Goal: Information Seeking & Learning: Learn about a topic

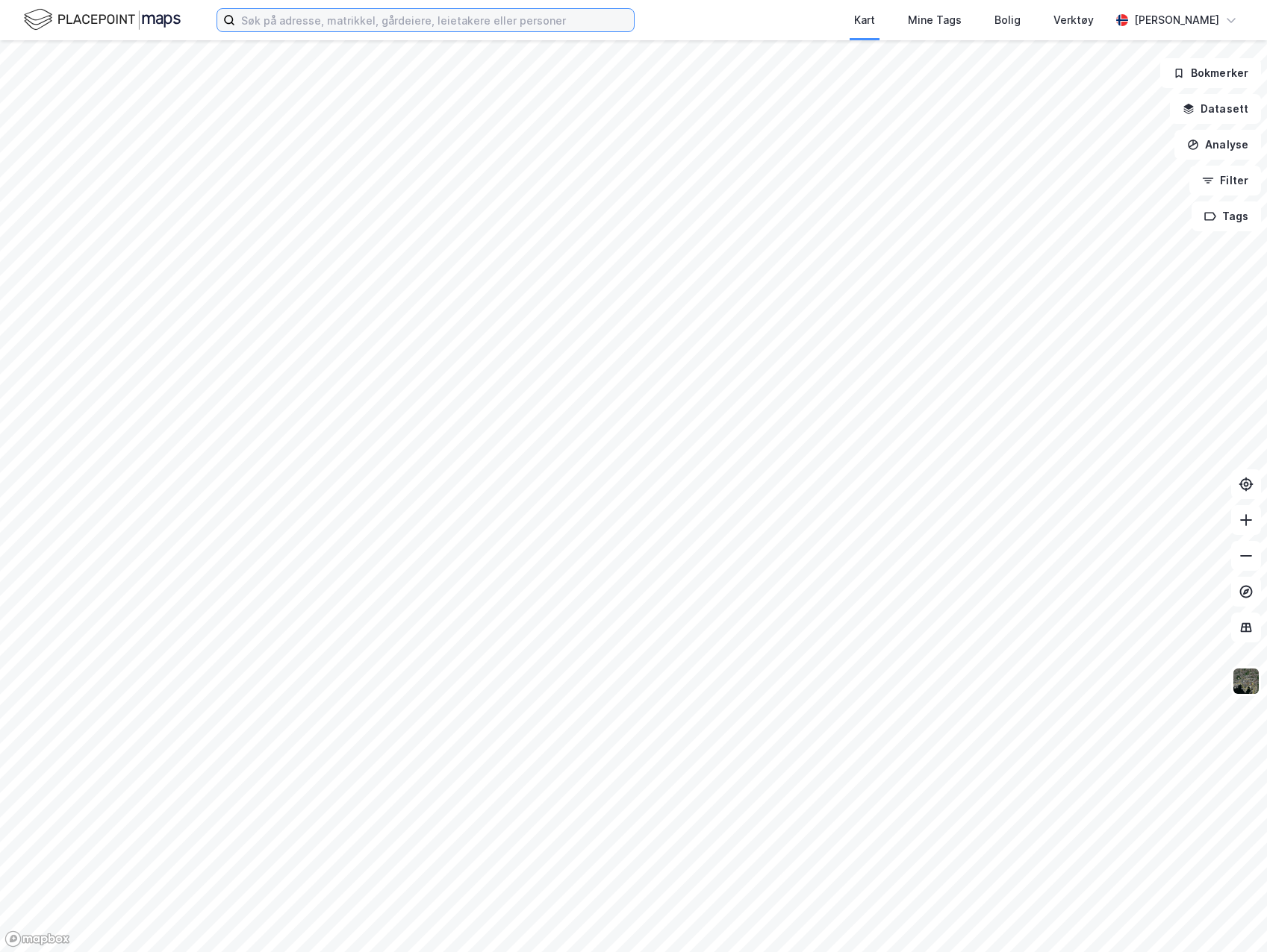
click at [306, 22] on input at bounding box center [435, 20] width 398 height 23
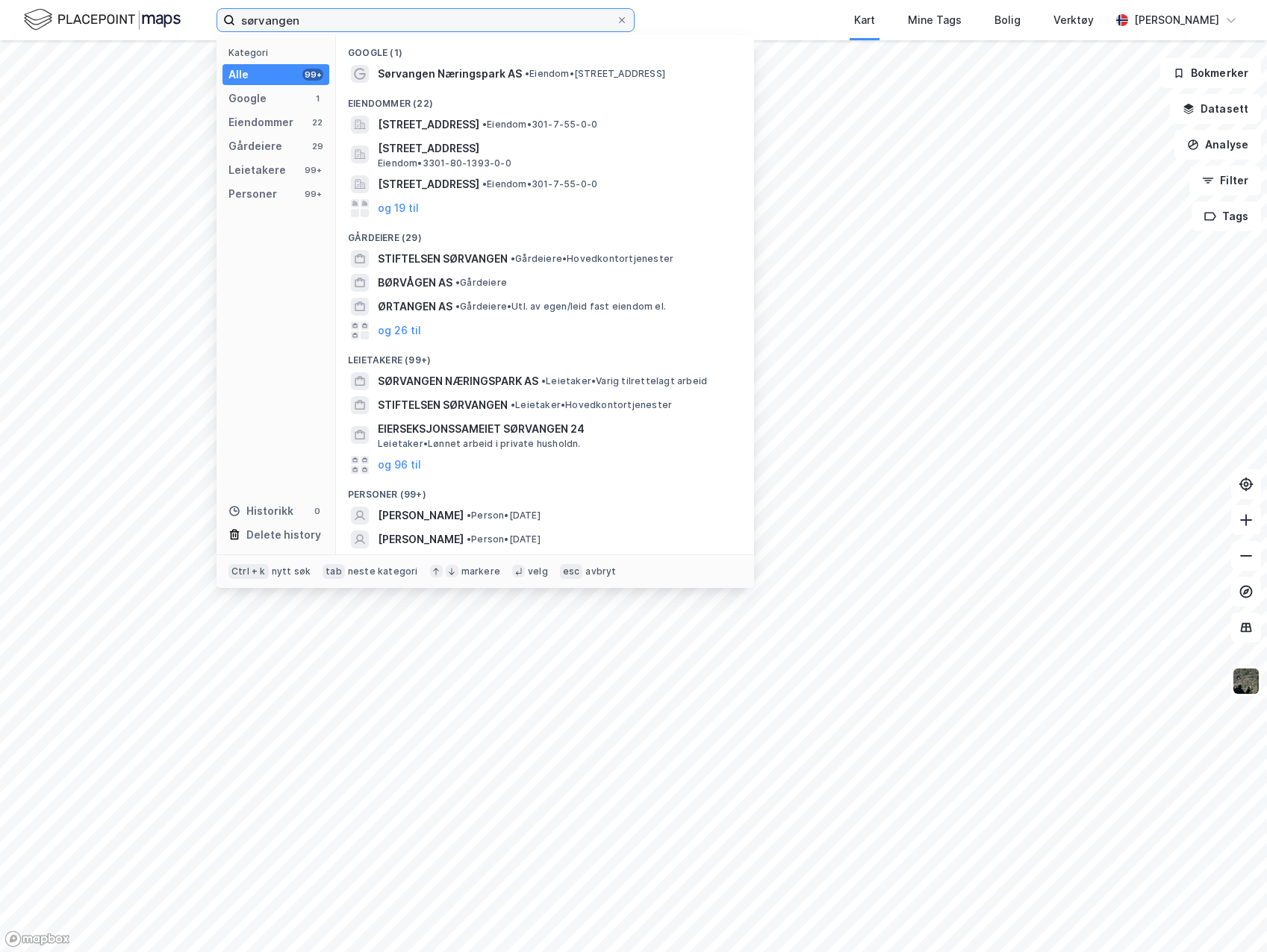
type input "sørvangen"
click at [614, 52] on div "Google (1)" at bounding box center [545, 48] width 418 height 27
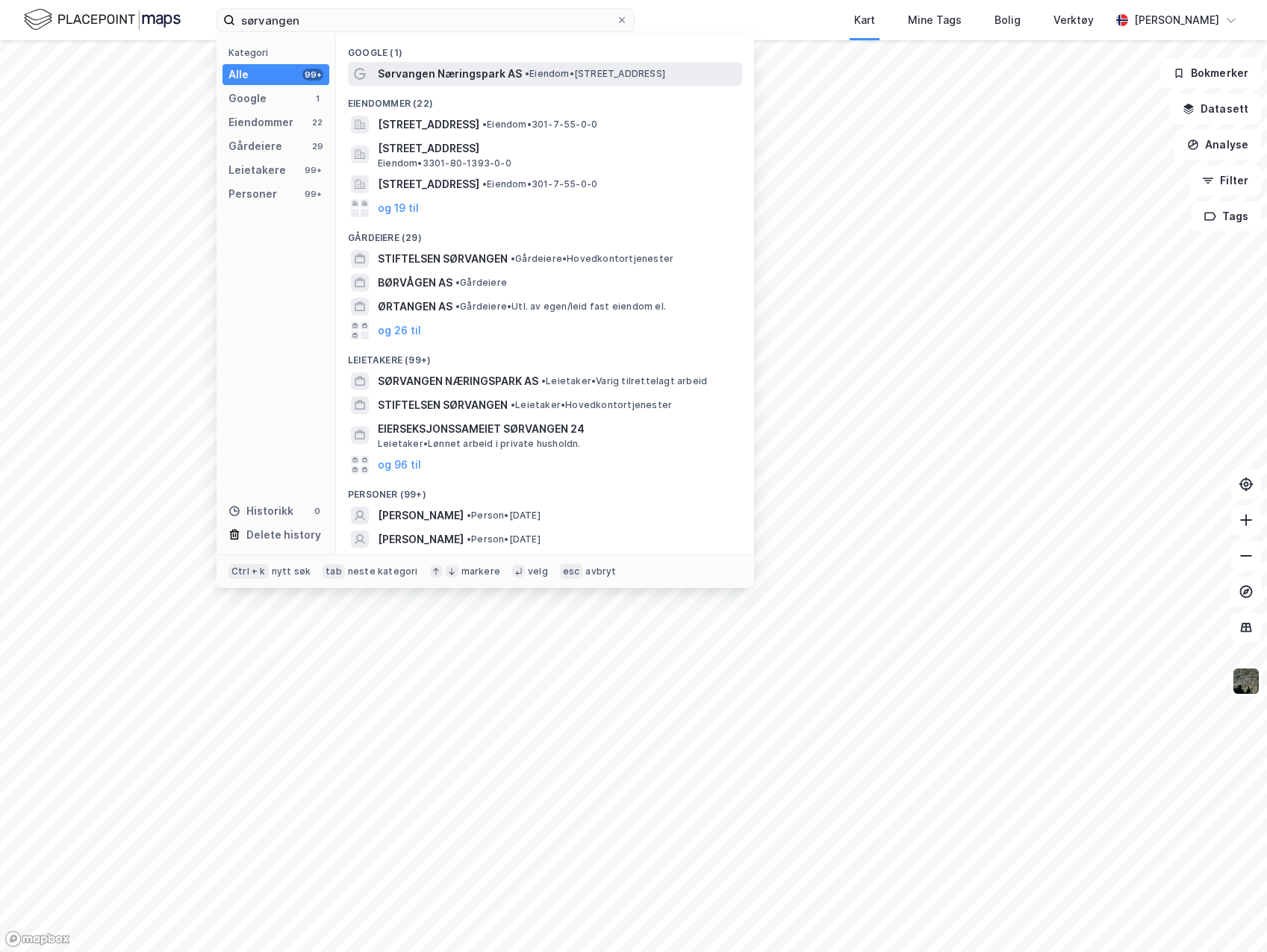
click at [609, 72] on span "• Eiendom • [STREET_ADDRESS]" at bounding box center [595, 73] width 140 height 12
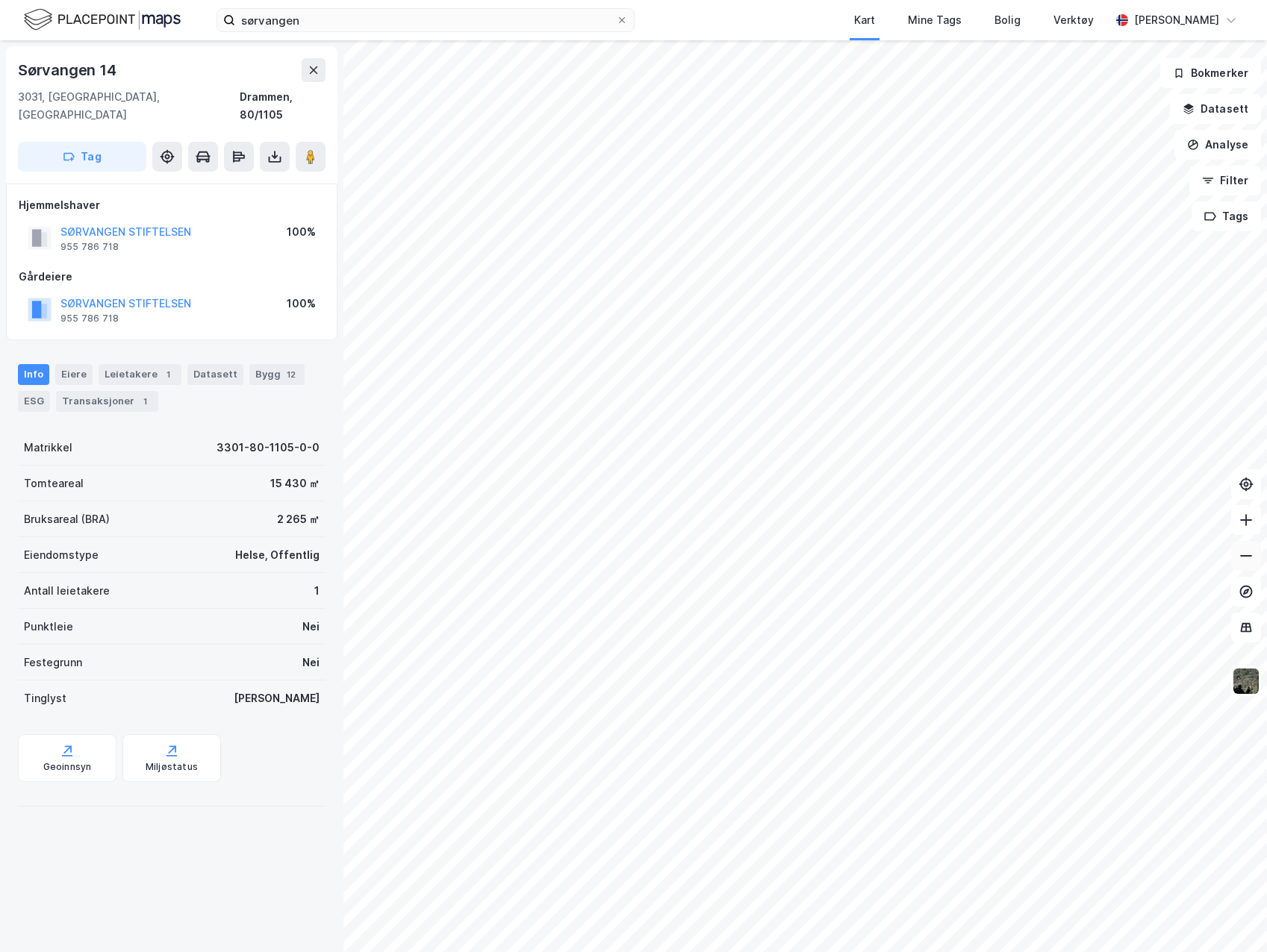
click at [1247, 557] on icon at bounding box center [1246, 555] width 15 height 15
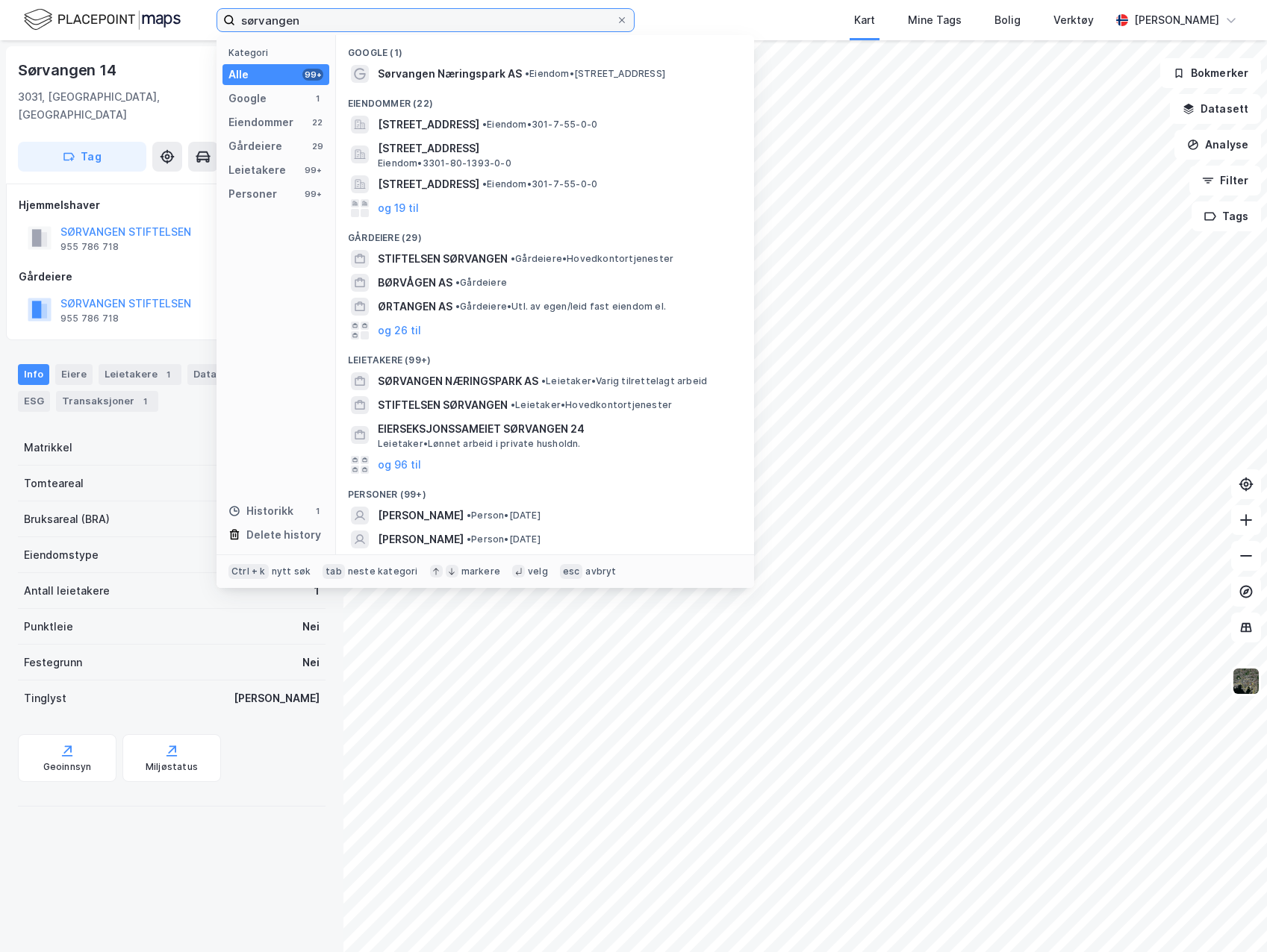
click at [427, 15] on input "sørvangen" at bounding box center [426, 20] width 381 height 23
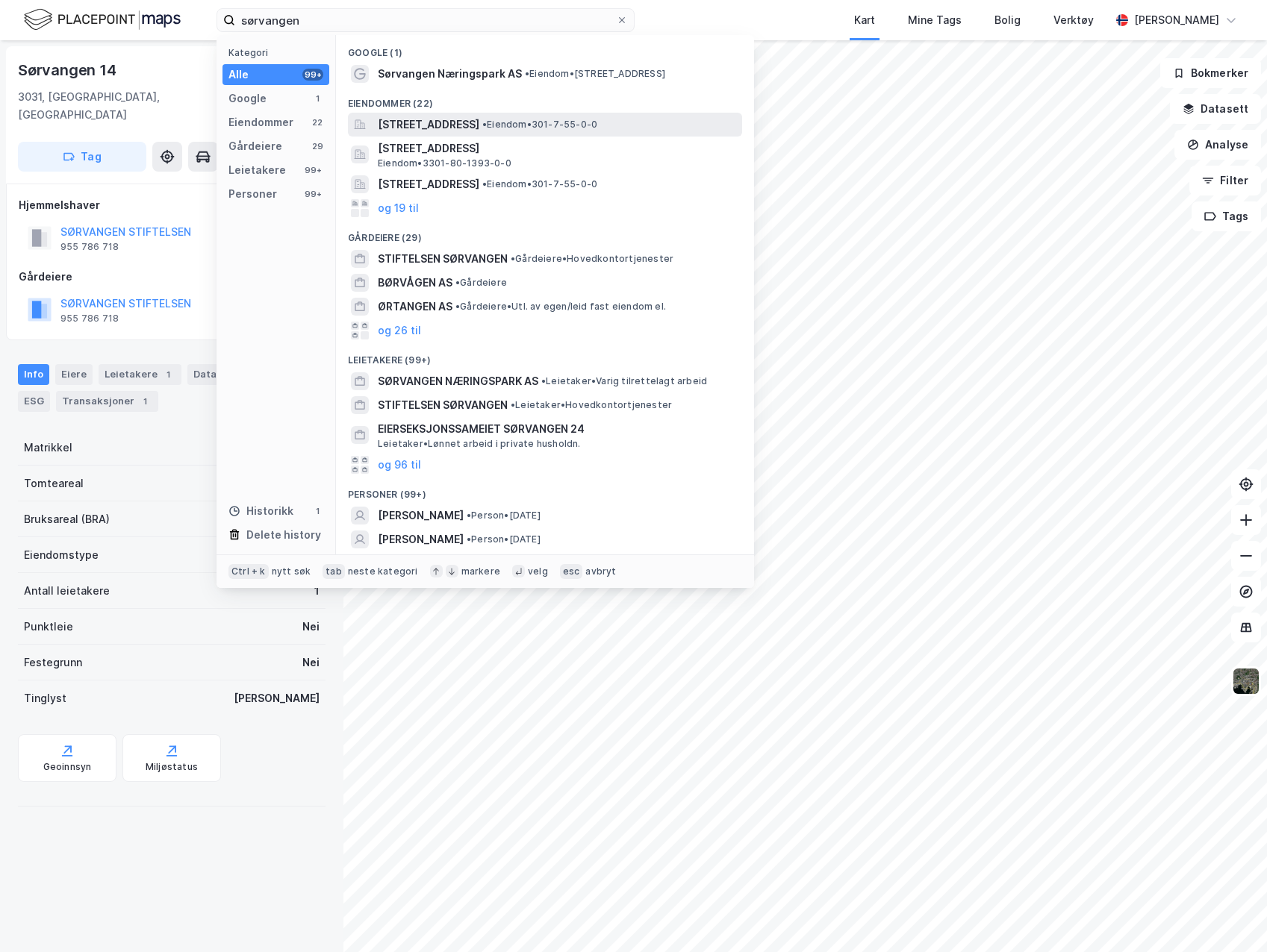
click at [479, 129] on span "[STREET_ADDRESS]" at bounding box center [428, 124] width 102 height 18
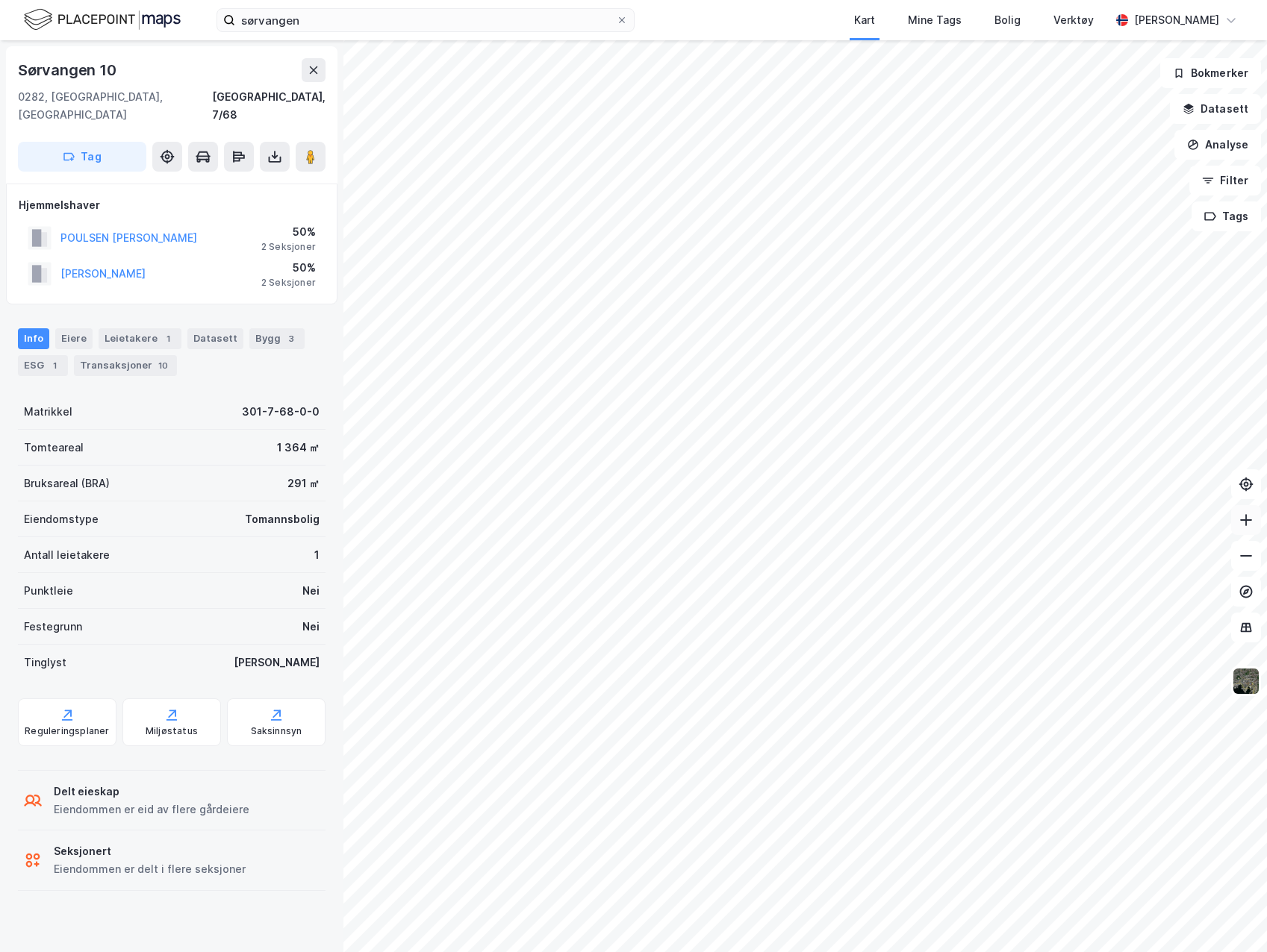
click at [1243, 524] on icon at bounding box center [1246, 520] width 15 height 15
click at [1244, 563] on icon at bounding box center [1246, 555] width 15 height 15
click at [1244, 562] on icon at bounding box center [1246, 555] width 15 height 15
click at [1244, 534] on button at bounding box center [1245, 520] width 30 height 30
